Goal: Find specific page/section: Find specific page/section

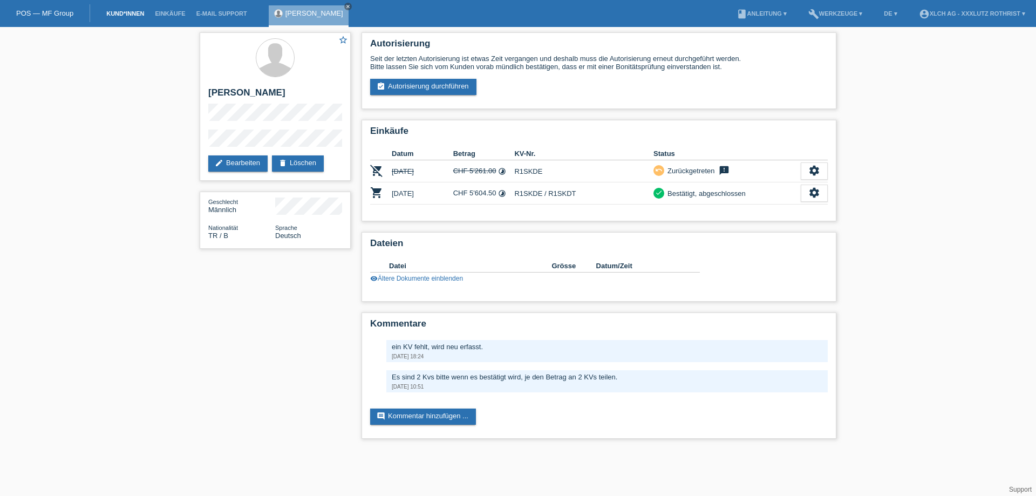
click at [123, 10] on link "Kund*innen" at bounding box center [125, 13] width 49 height 6
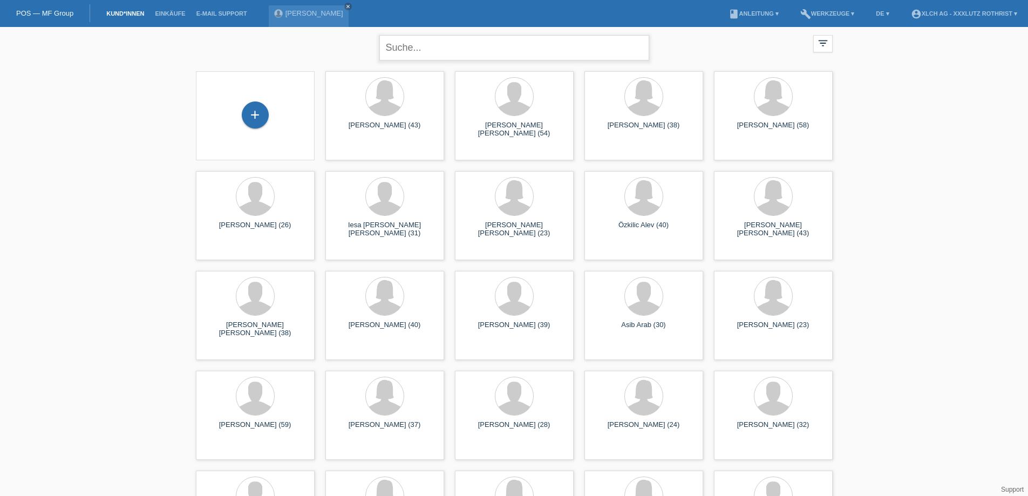
click at [446, 49] on input "text" at bounding box center [514, 47] width 270 height 25
type input "celina"
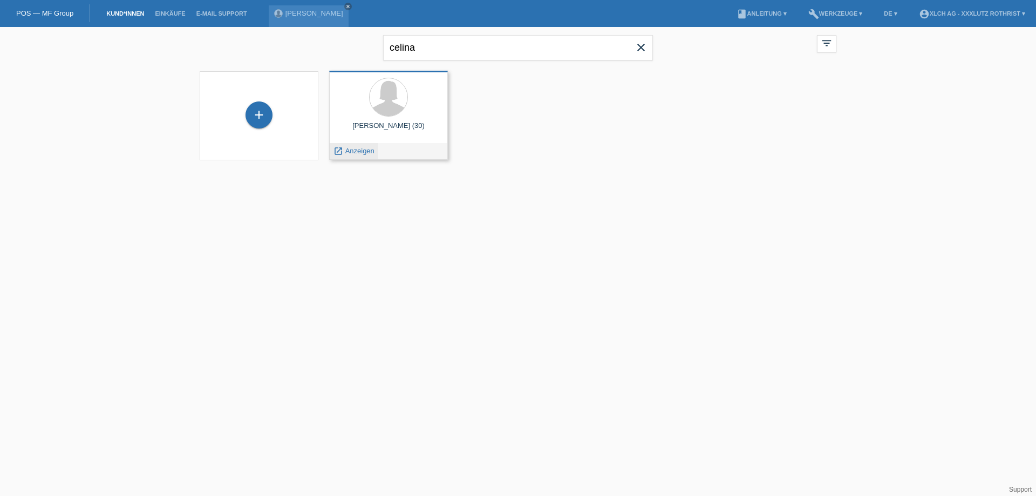
click at [361, 151] on span "Anzeigen" at bounding box center [359, 151] width 29 height 8
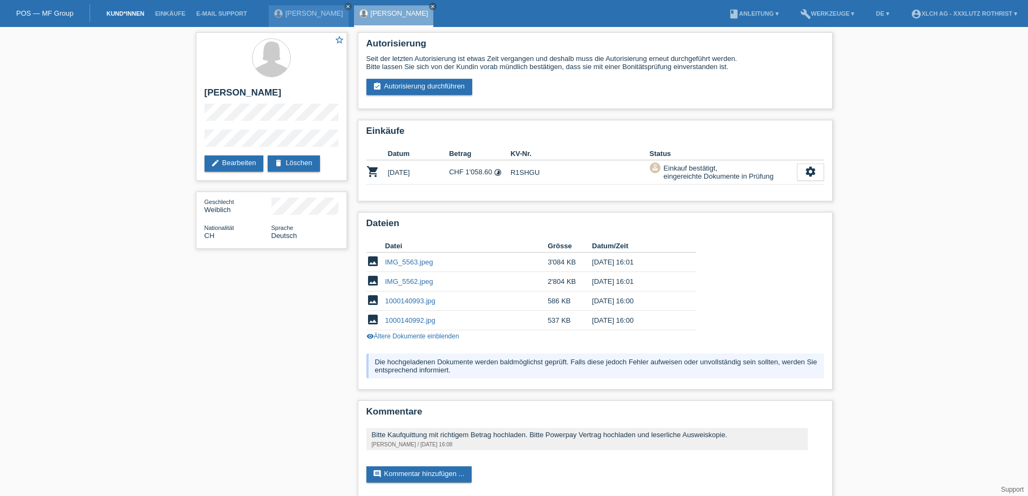
click at [121, 17] on link "Kund*innen" at bounding box center [125, 13] width 49 height 6
